Goal: Communication & Community: Answer question/provide support

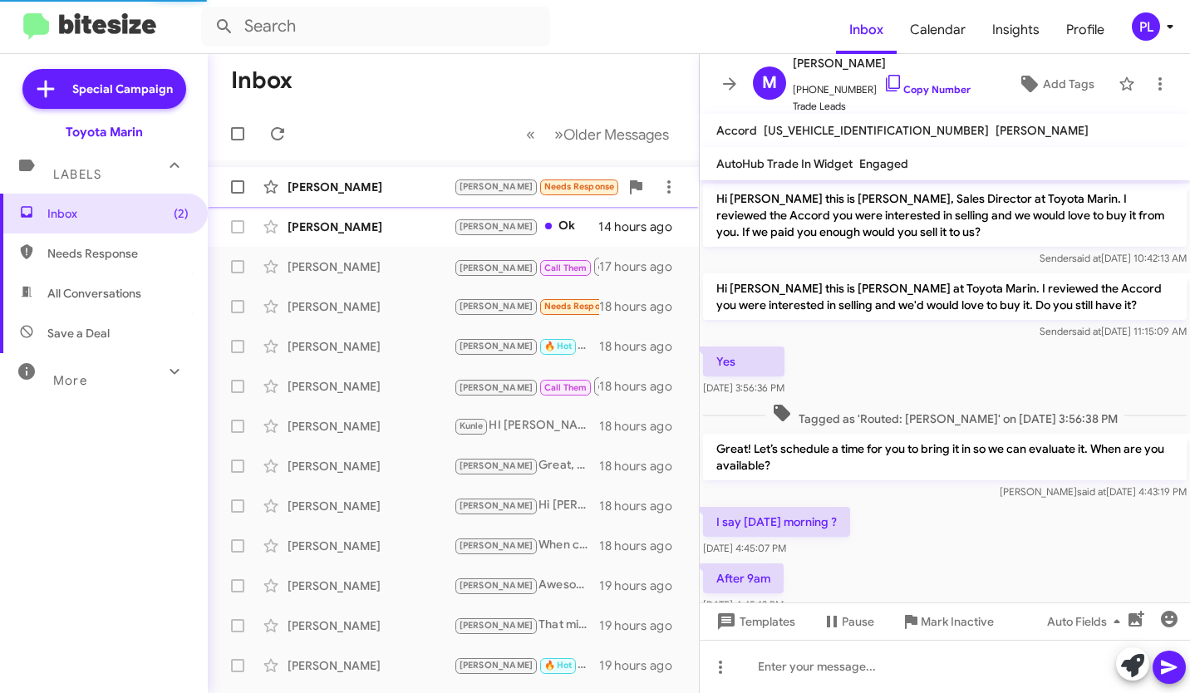
scroll to position [641, 0]
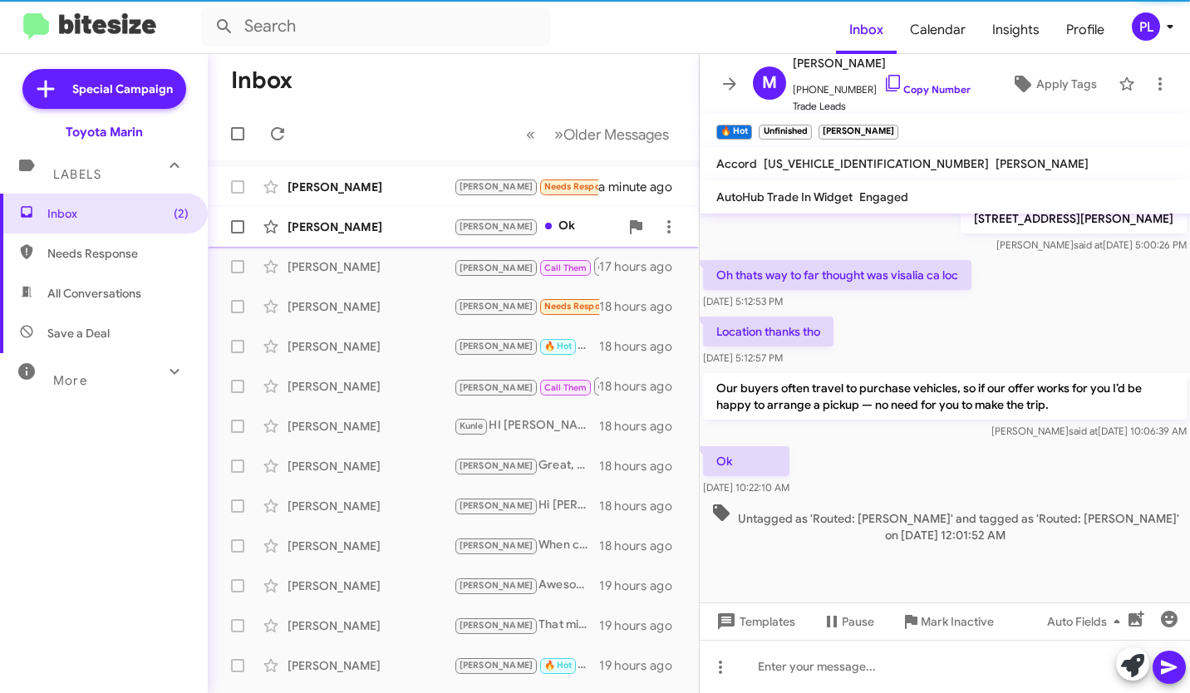
click at [369, 222] on div "[PERSON_NAME]" at bounding box center [371, 227] width 166 height 17
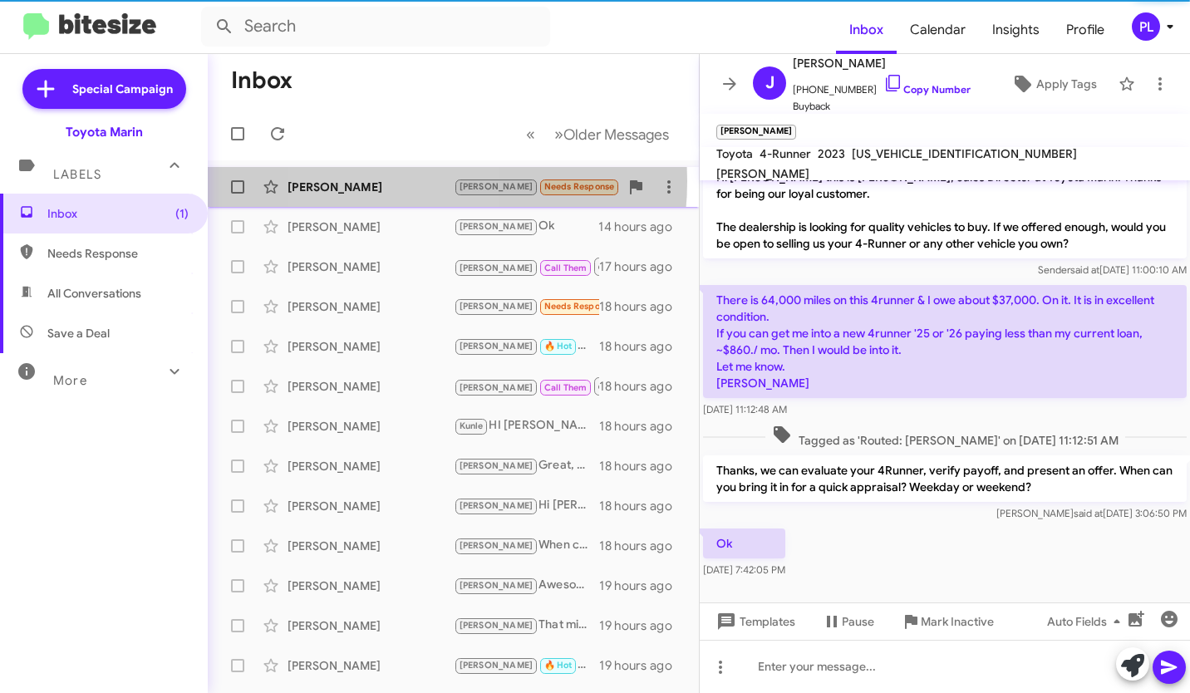
click at [381, 181] on div "[PERSON_NAME]" at bounding box center [371, 187] width 166 height 17
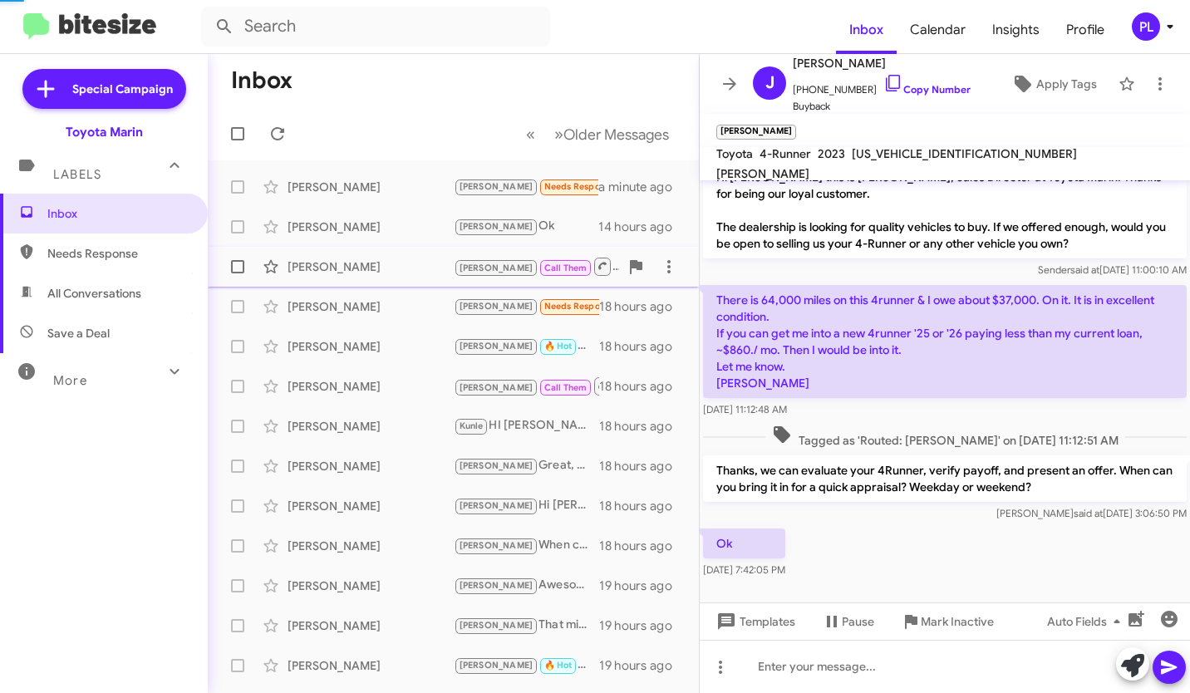
scroll to position [132, 0]
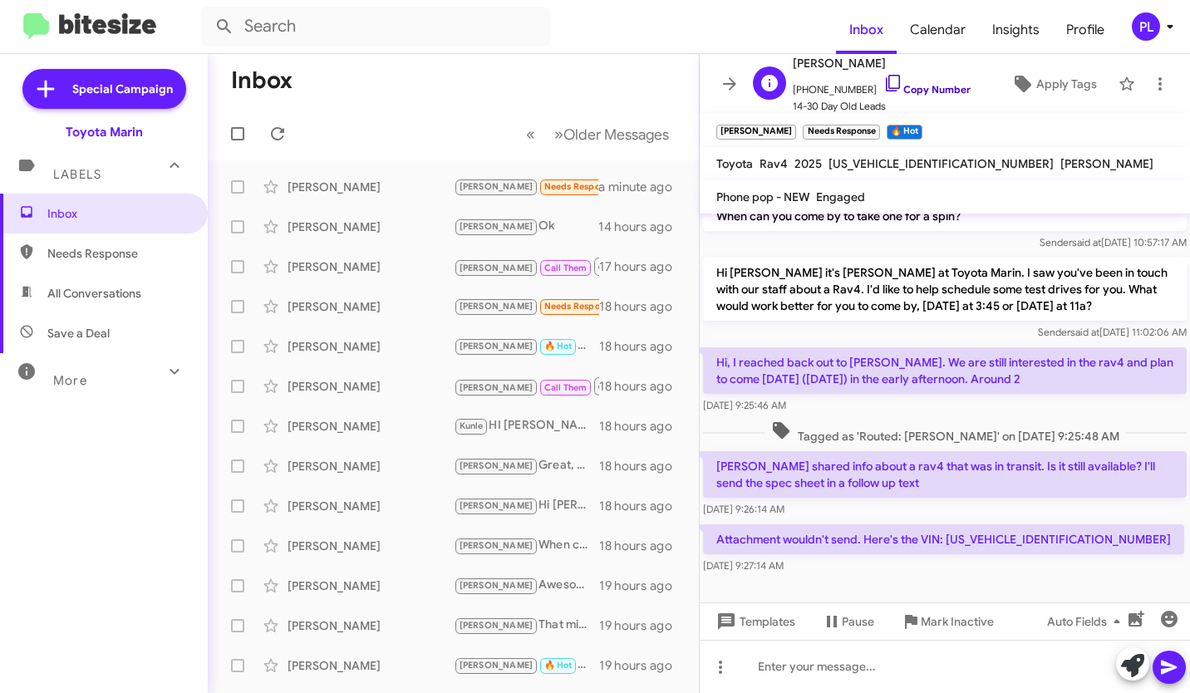
click at [903, 90] on link "Copy Number" at bounding box center [926, 89] width 87 height 12
click at [397, 277] on div "[PERSON_NAME] [PERSON_NAME] Call Them Calling now. 17 hours ago" at bounding box center [453, 266] width 465 height 33
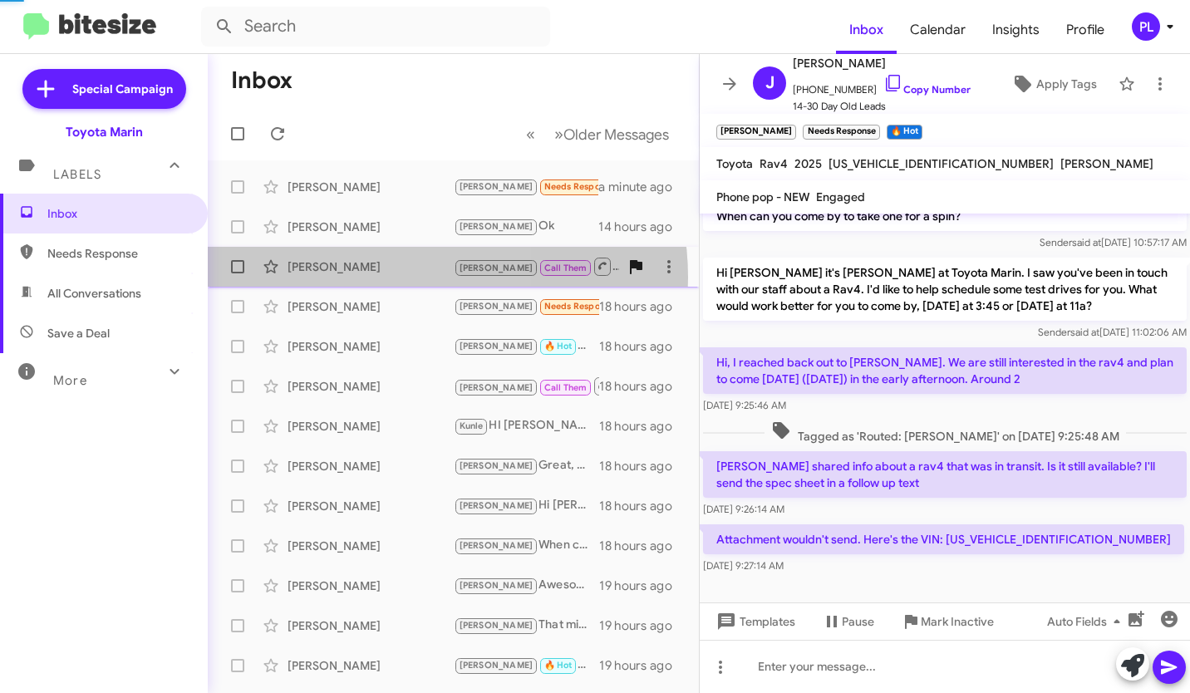
scroll to position [26, 0]
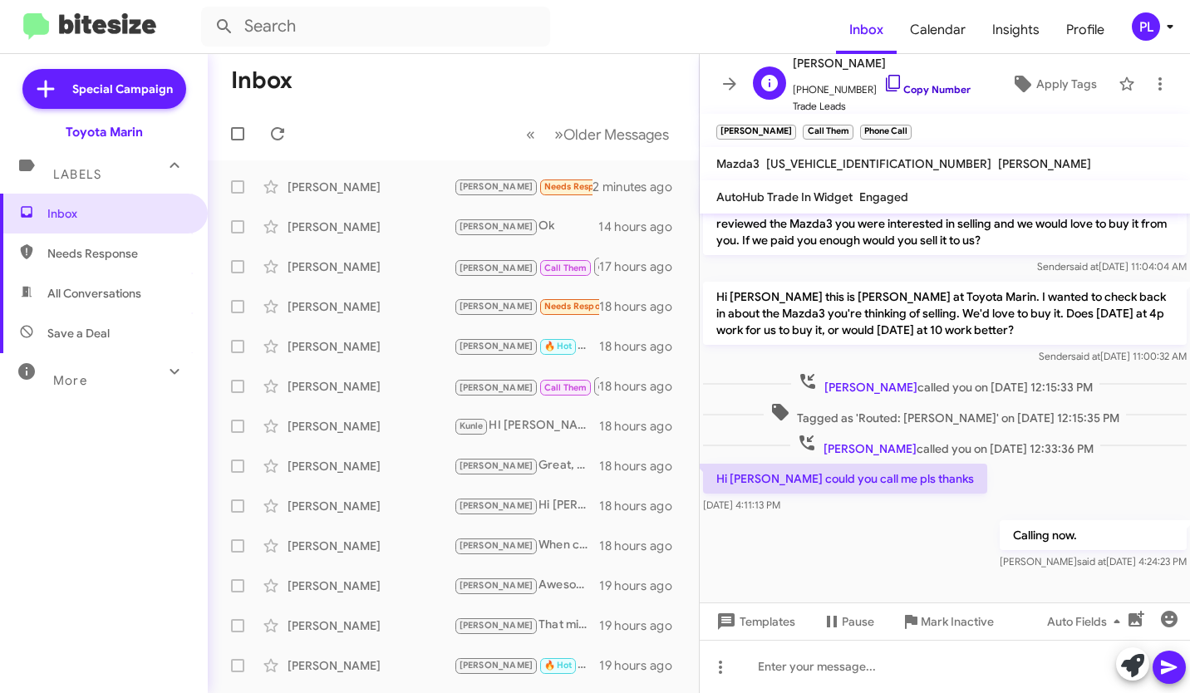
click at [883, 86] on icon at bounding box center [893, 83] width 20 height 20
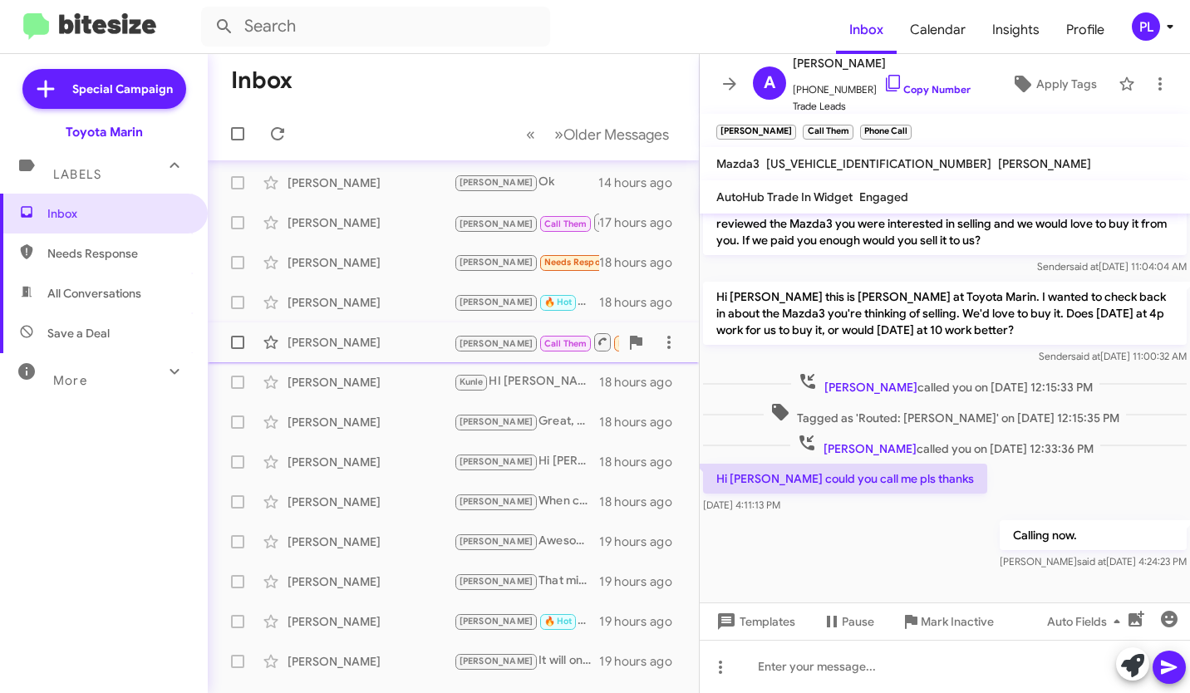
scroll to position [83, 0]
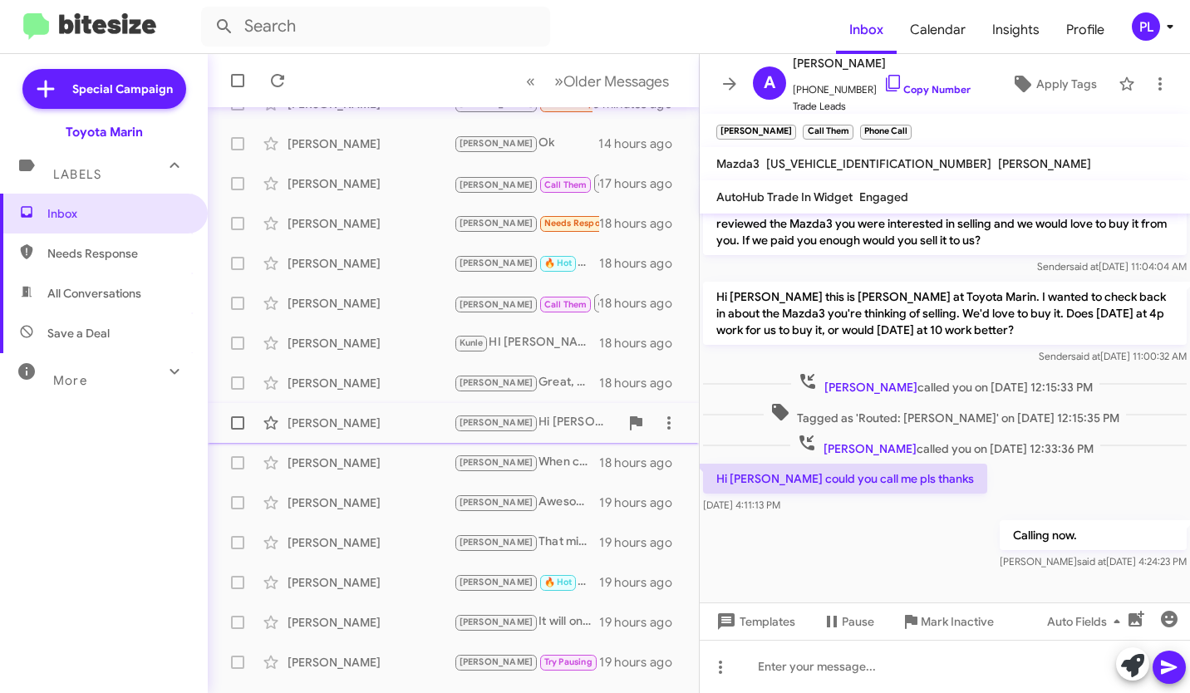
click at [358, 428] on div "[PERSON_NAME]" at bounding box center [371, 423] width 166 height 17
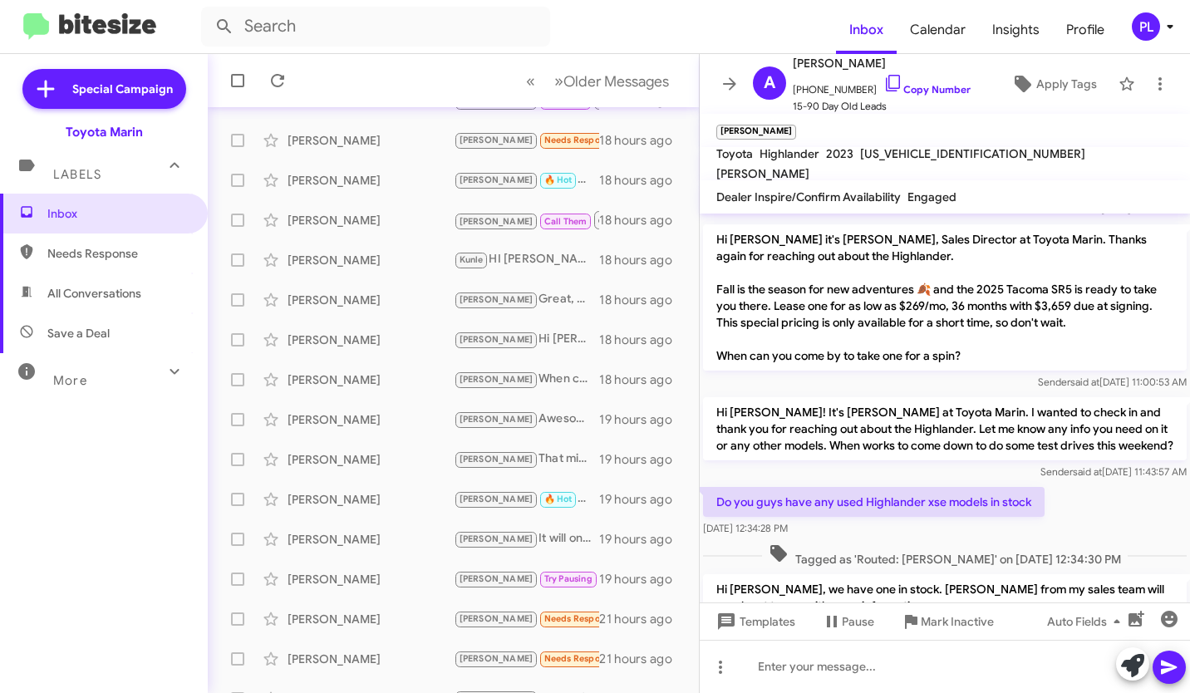
scroll to position [574, 0]
